Goal: Information Seeking & Learning: Compare options

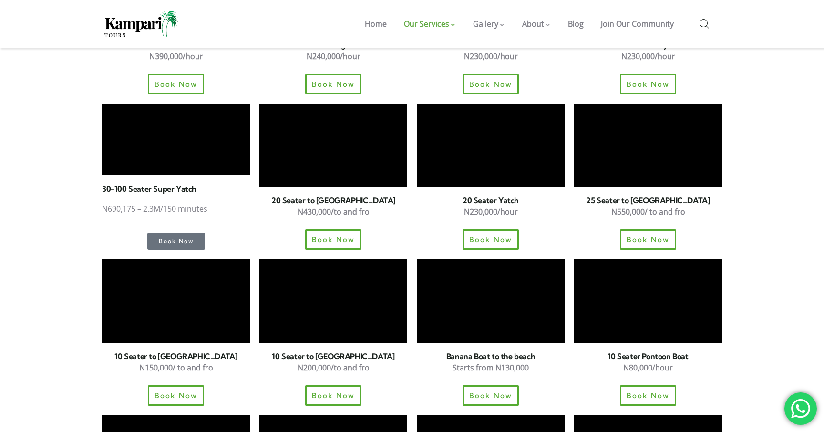
scroll to position [853, 0]
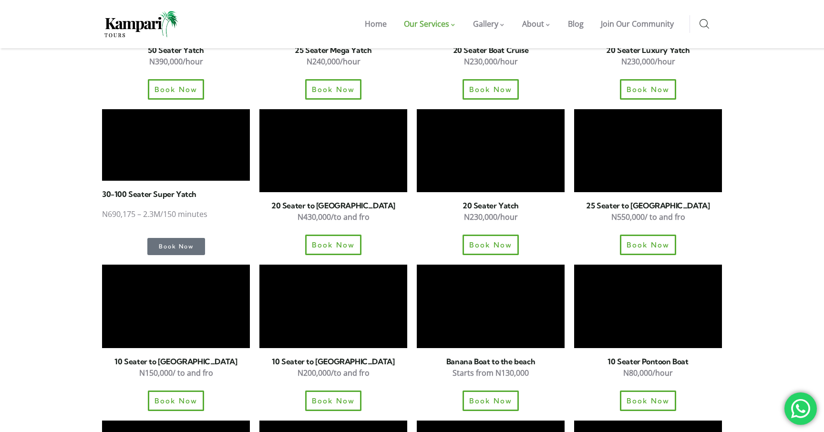
click at [35, 146] on section "30-100 Seater Super Yatch N690,175 – 2.3M/150 minutes Book Now 20 Seater to [GE…" at bounding box center [412, 182] width 824 height 156
click at [46, 156] on section "30-100 Seater Super Yatch N690,175 – 2.3M/150 minutes Book Now 20 Seater to [GE…" at bounding box center [412, 182] width 824 height 156
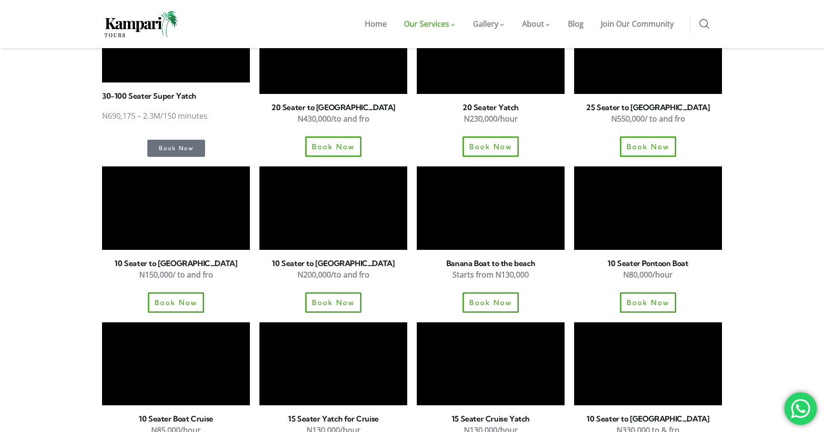
scroll to position [940, 0]
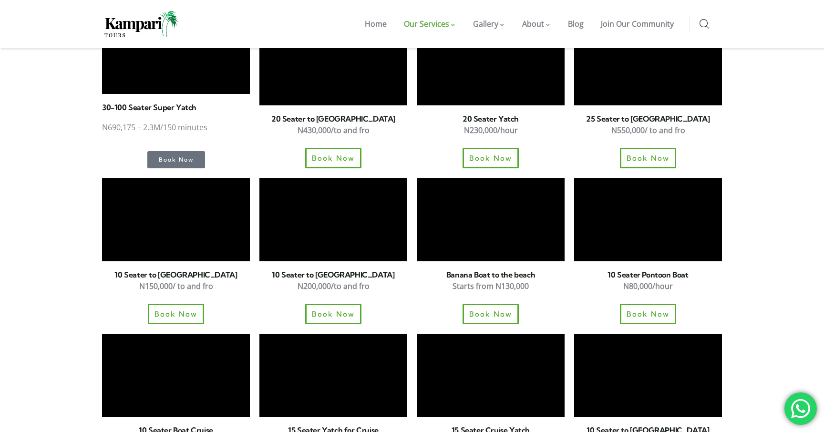
click at [770, 272] on section "10 Seater to [GEOGRAPHIC_DATA]​ N150,000/ to and fro Book Now 10 Seater to [GEO…" at bounding box center [412, 251] width 824 height 156
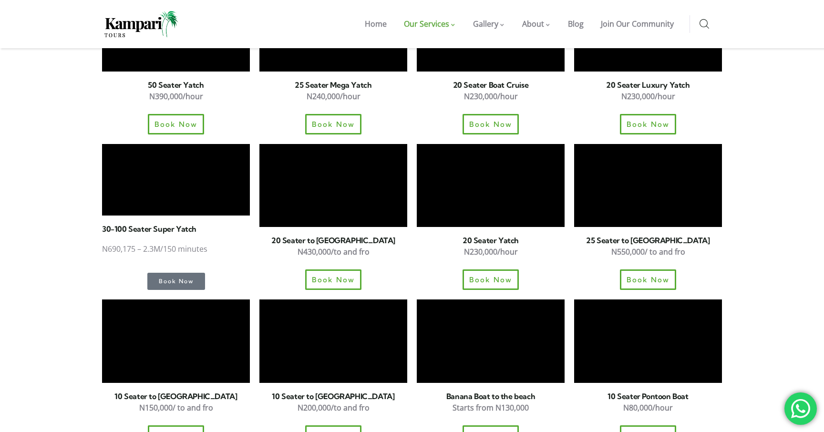
scroll to position [821, 0]
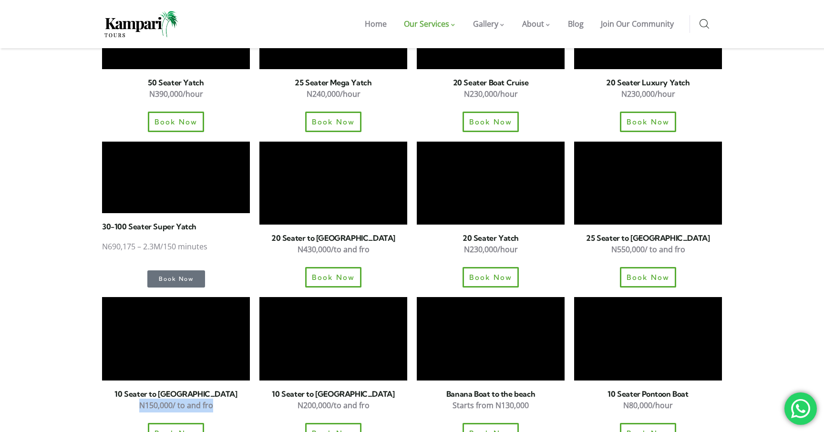
drag, startPoint x: 135, startPoint y: 354, endPoint x: 221, endPoint y: 354, distance: 86.8
click at [221, 399] on p "N150,000/ to and fro" at bounding box center [176, 406] width 148 height 14
click at [90, 347] on section "10 Seater to [GEOGRAPHIC_DATA]​ N150,000/ to and fro Book Now 10 Seater to [GEO…" at bounding box center [412, 370] width 824 height 156
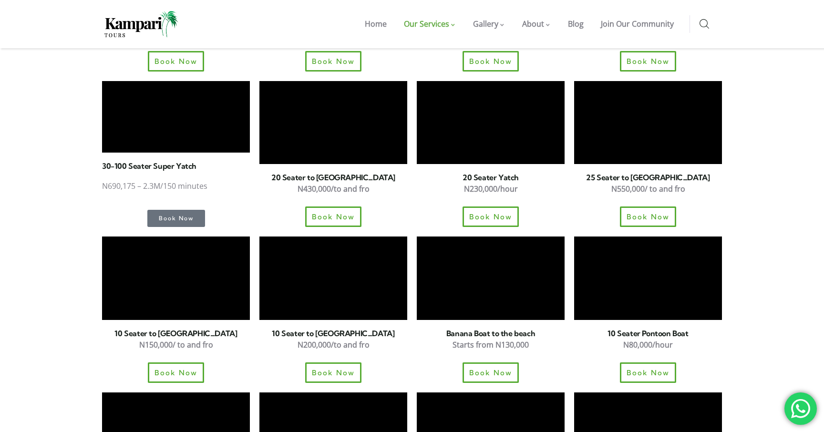
scroll to position [882, 0]
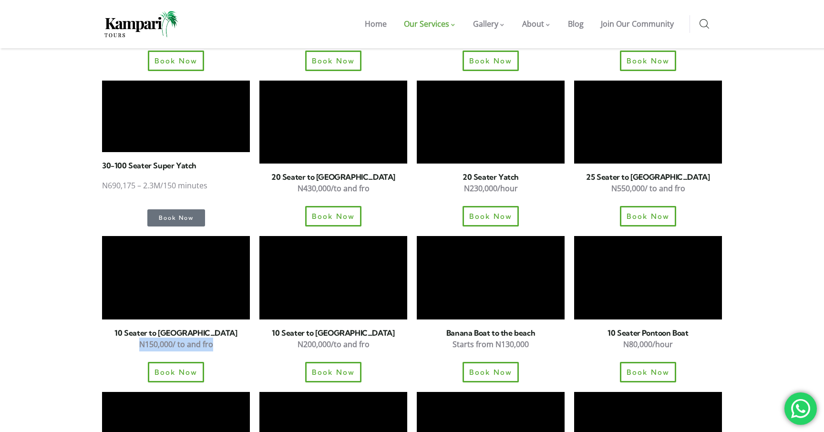
drag, startPoint x: 135, startPoint y: 289, endPoint x: 230, endPoint y: 290, distance: 95.4
click at [230, 338] on p "N150,000/ to and fro" at bounding box center [176, 345] width 148 height 14
click at [50, 125] on section "30-100 Seater Super Yatch N690,175 – 2.3M/150 minutes Book Now 20 Seater to [GE…" at bounding box center [412, 154] width 824 height 156
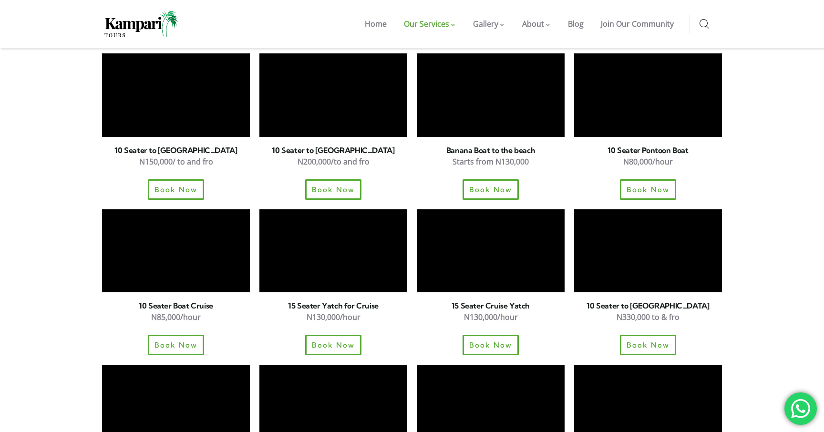
scroll to position [1066, 0]
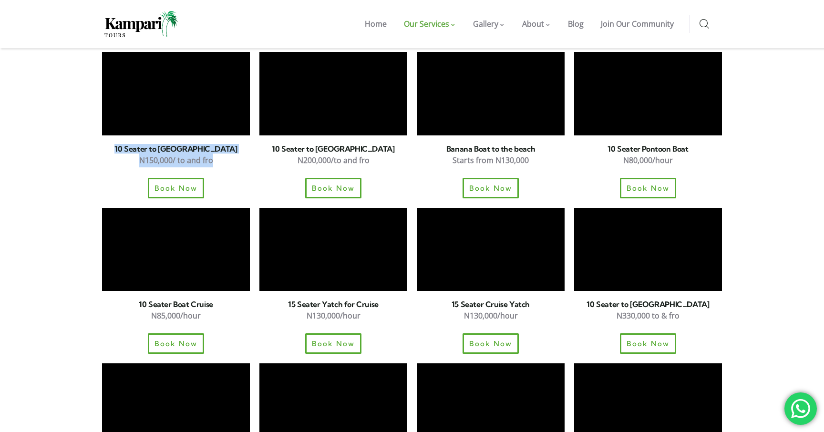
drag, startPoint x: 125, startPoint y: 98, endPoint x: 227, endPoint y: 102, distance: 102.2
click at [227, 102] on div "10 Seater to [GEOGRAPHIC_DATA]​ N150,000/ to and fro Book Now" at bounding box center [175, 125] width 157 height 156
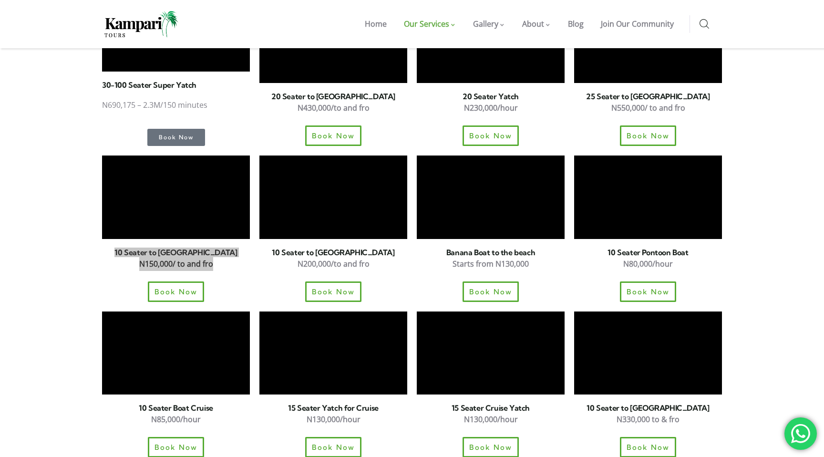
scroll to position [961, 0]
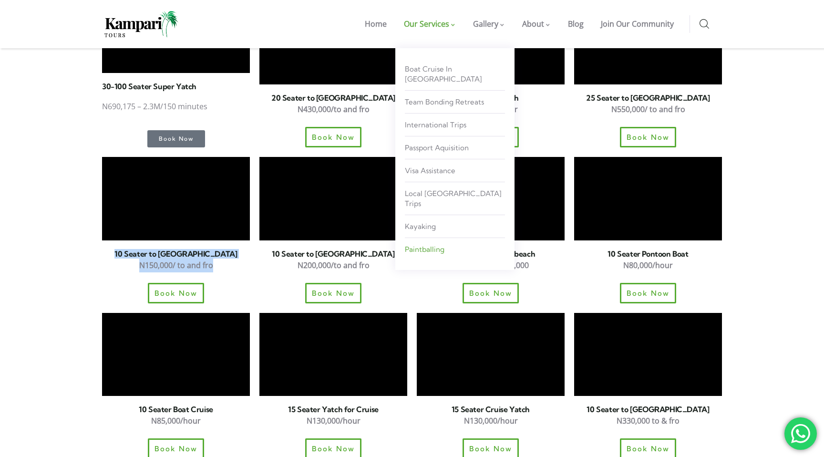
click at [425, 245] on span "Paintballing" at bounding box center [425, 249] width 40 height 9
click at [433, 97] on span "Team Bonding Retreats" at bounding box center [444, 101] width 79 height 9
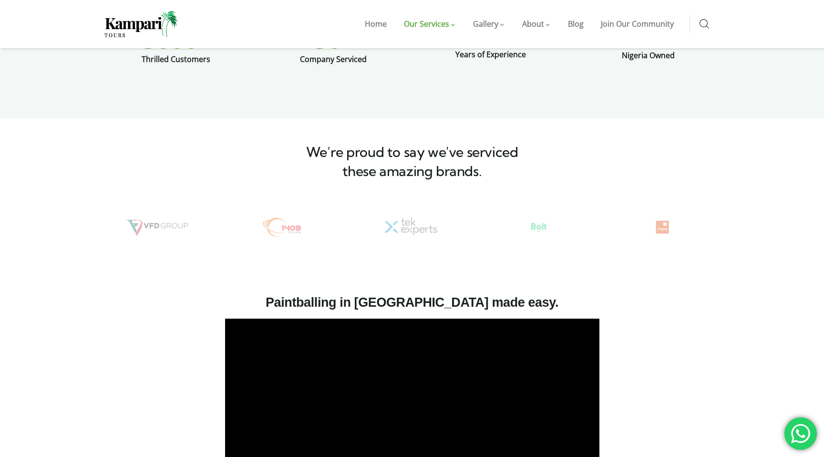
scroll to position [1070, 0]
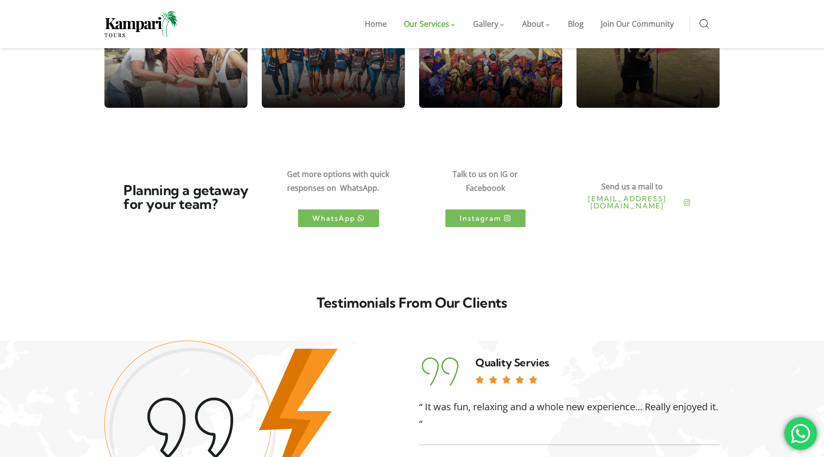
scroll to position [2250, 0]
